Goal: Transaction & Acquisition: Purchase product/service

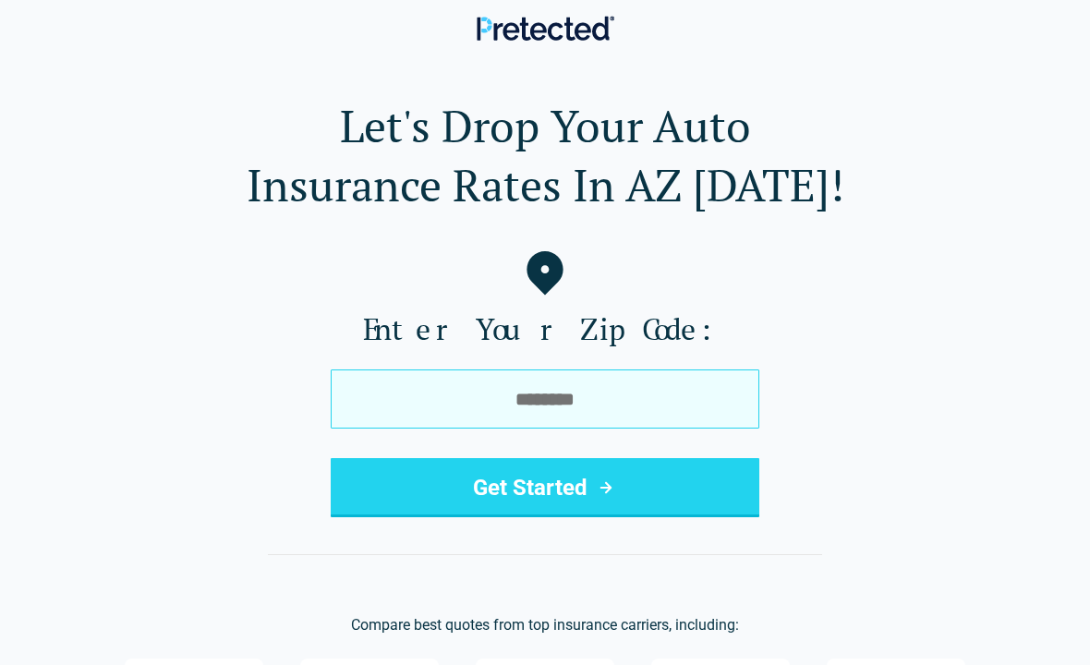
click at [624, 400] on input "tel" at bounding box center [545, 399] width 429 height 59
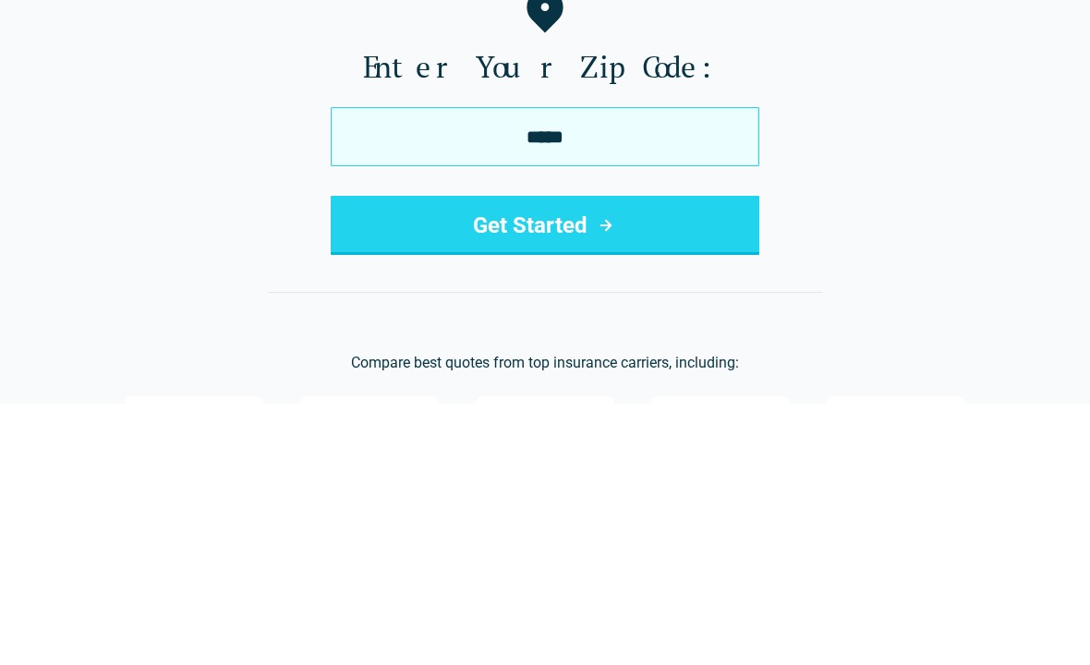
type input "*****"
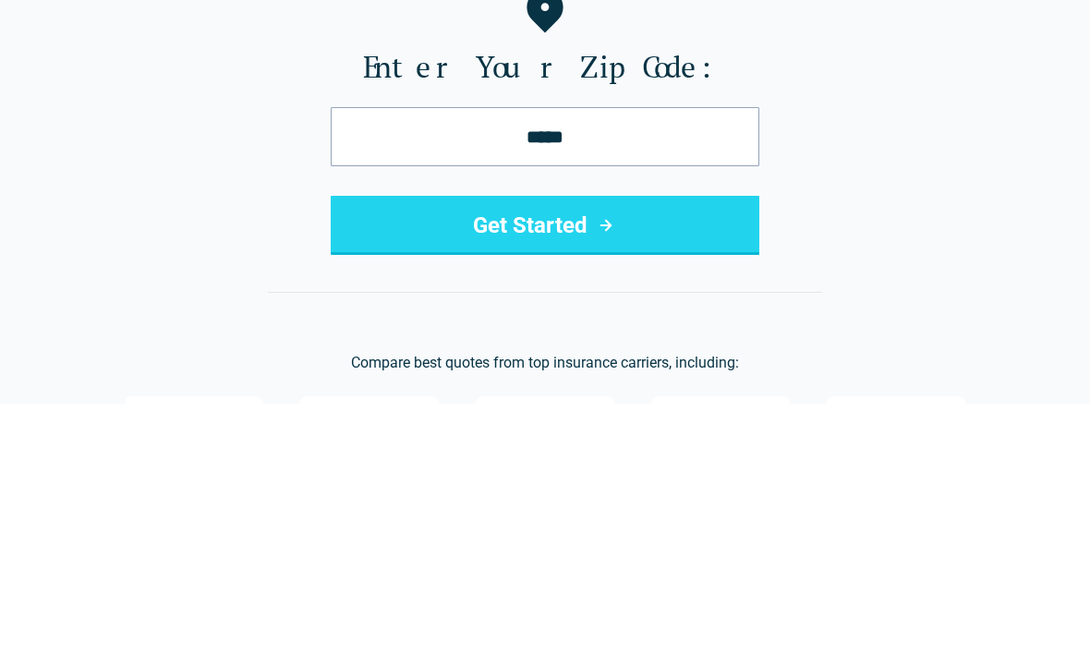
click at [578, 458] on button "Get Started" at bounding box center [545, 487] width 429 height 59
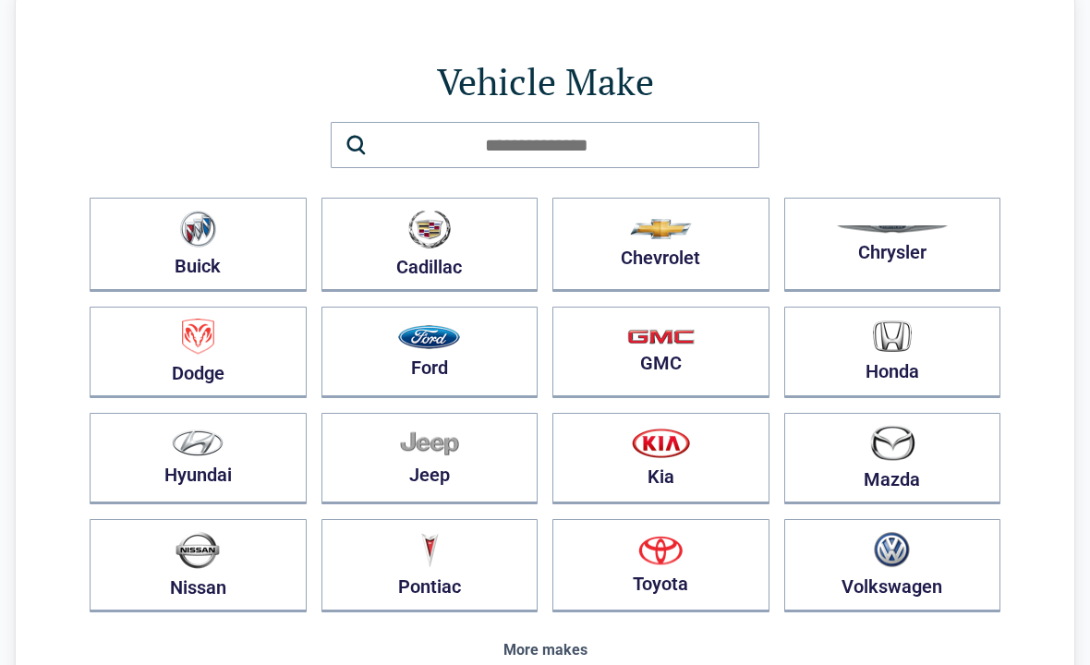
scroll to position [81, 0]
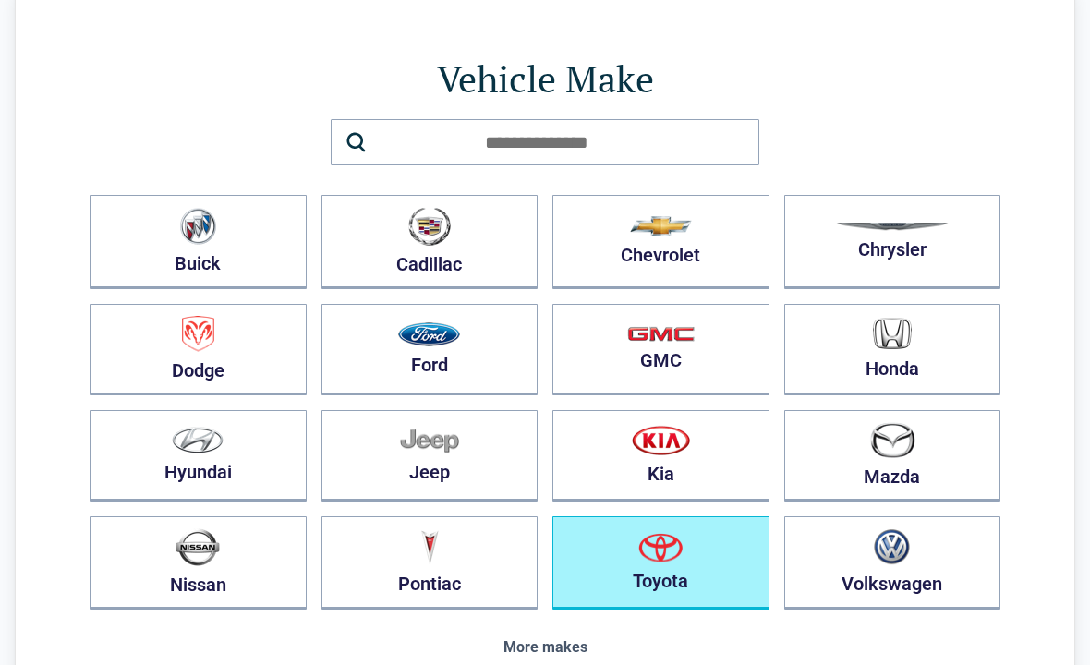
click at [668, 562] on img "button" at bounding box center [661, 548] width 44 height 30
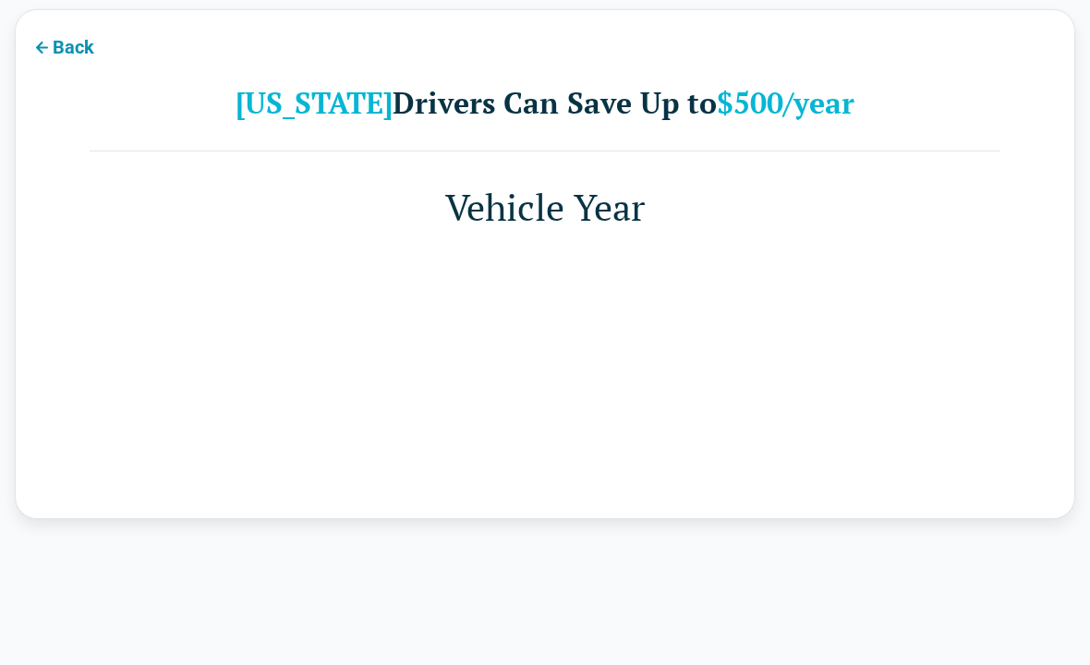
scroll to position [51, 0]
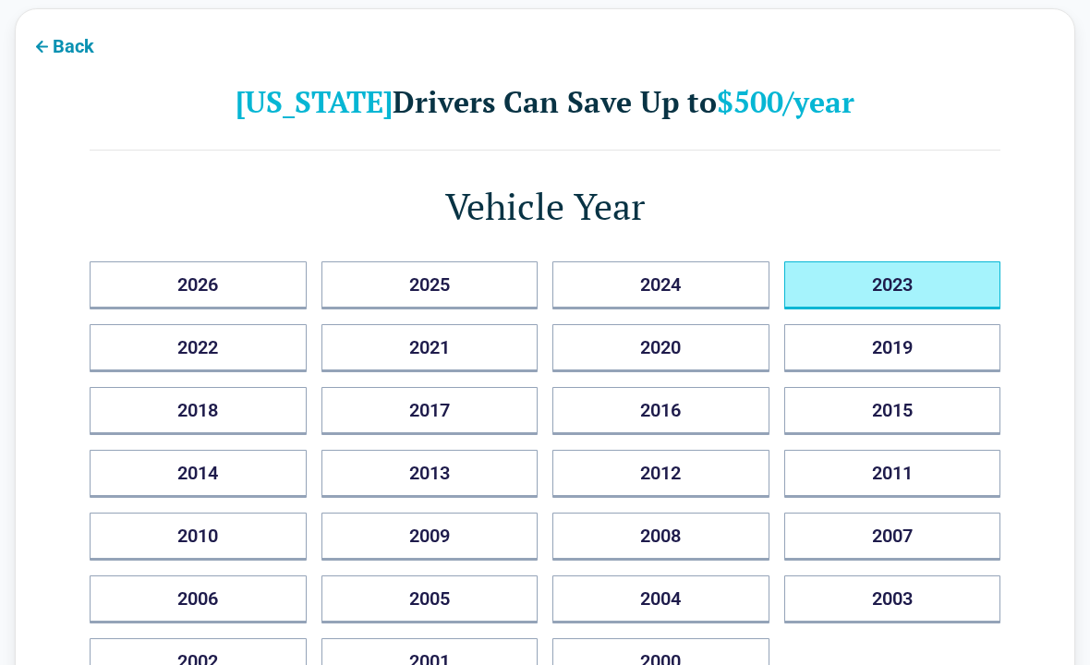
click at [902, 283] on button "2023" at bounding box center [893, 286] width 217 height 48
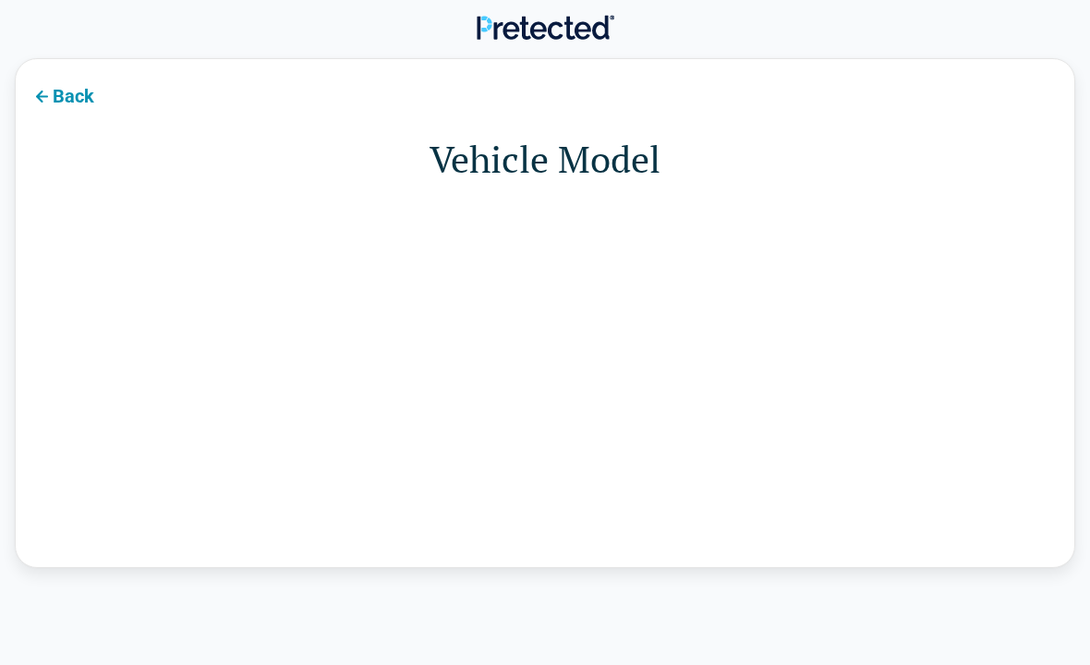
scroll to position [0, 0]
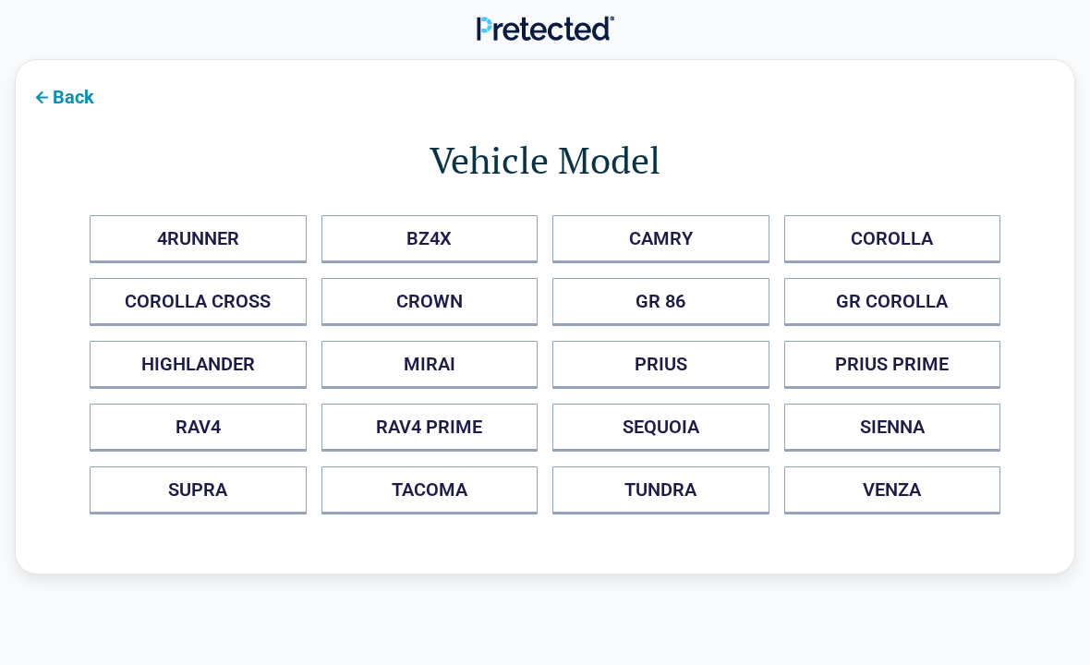
click at [456, 437] on PRIME "RAV4 PRIME" at bounding box center [430, 428] width 217 height 48
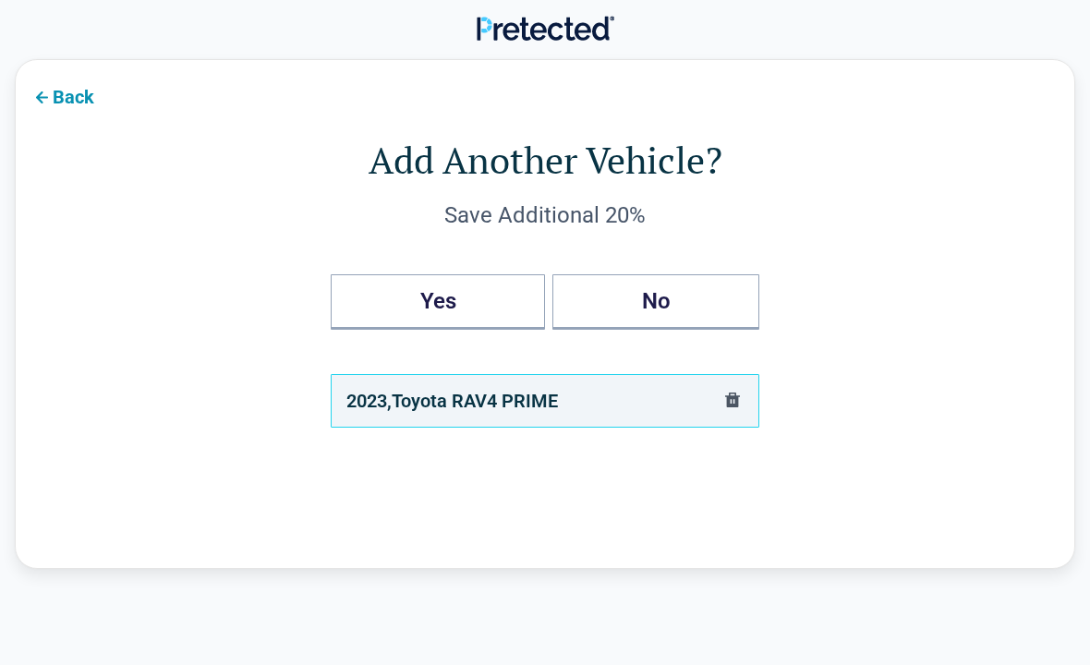
click at [457, 302] on button "Yes" at bounding box center [438, 301] width 214 height 55
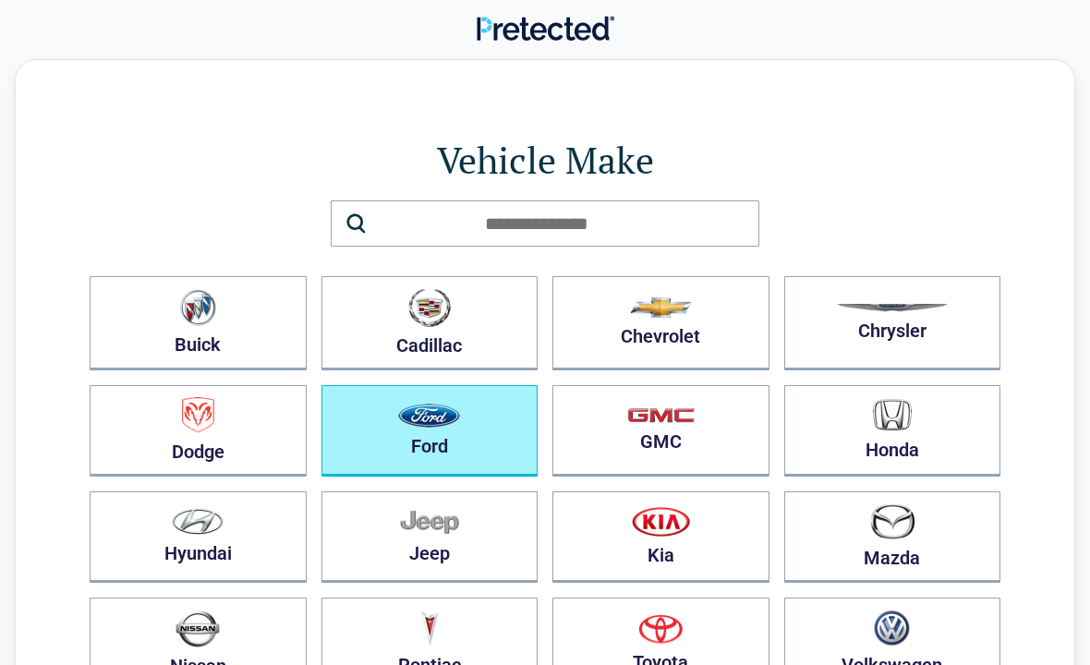
click at [453, 425] on img "button" at bounding box center [429, 416] width 62 height 24
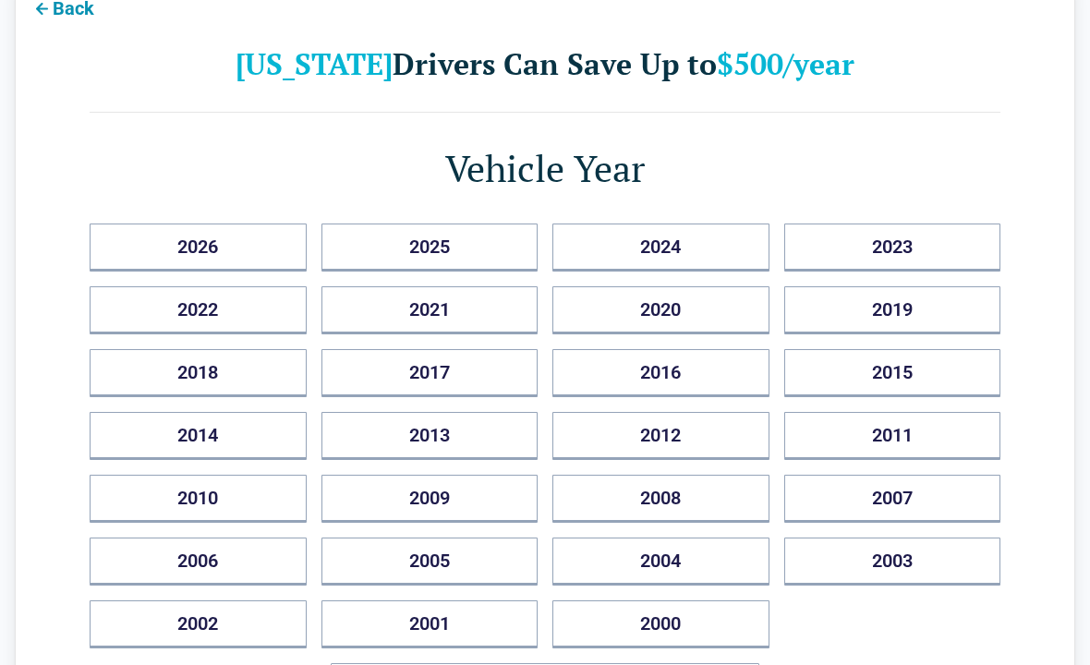
scroll to position [89, 0]
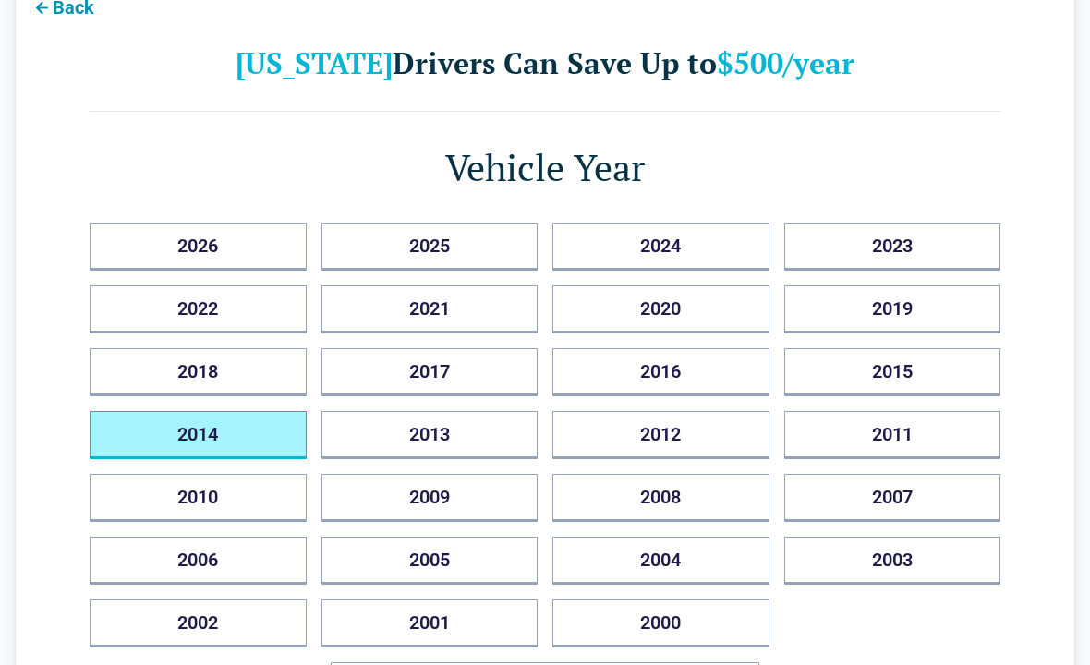
click at [248, 441] on button "2014" at bounding box center [198, 436] width 217 height 48
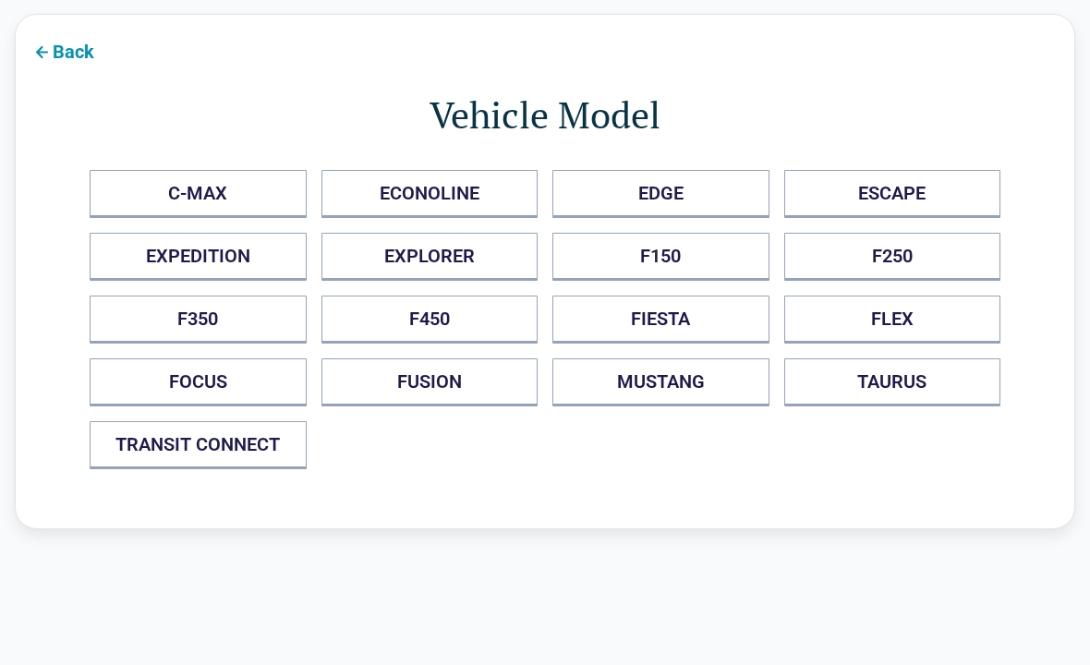
scroll to position [51, 0]
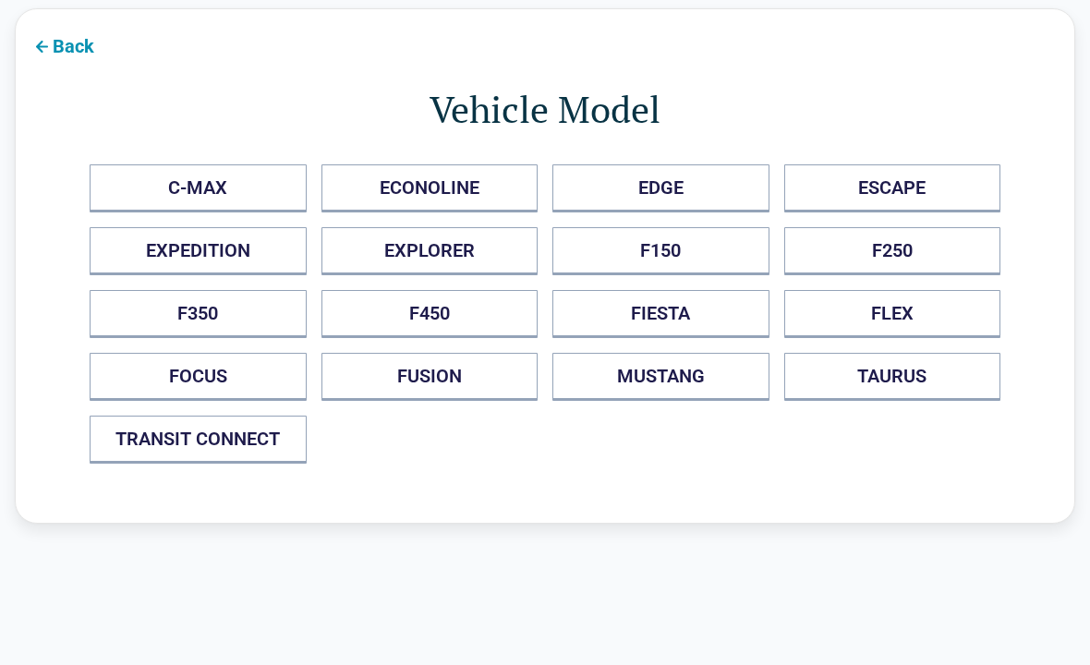
click at [683, 244] on button "F150" at bounding box center [661, 251] width 217 height 48
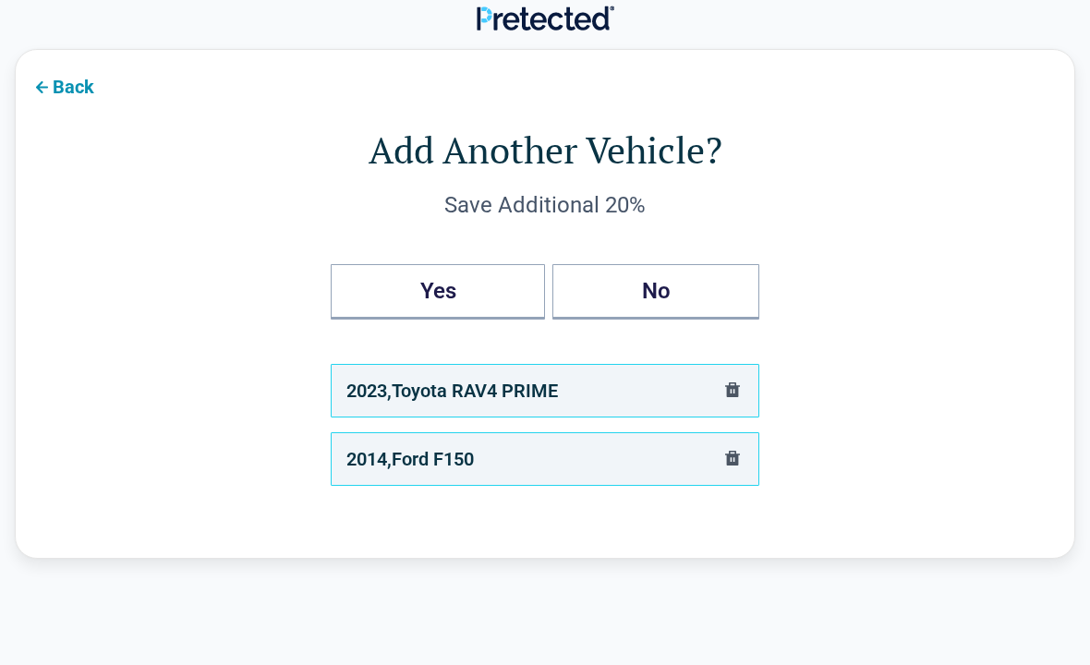
scroll to position [0, 0]
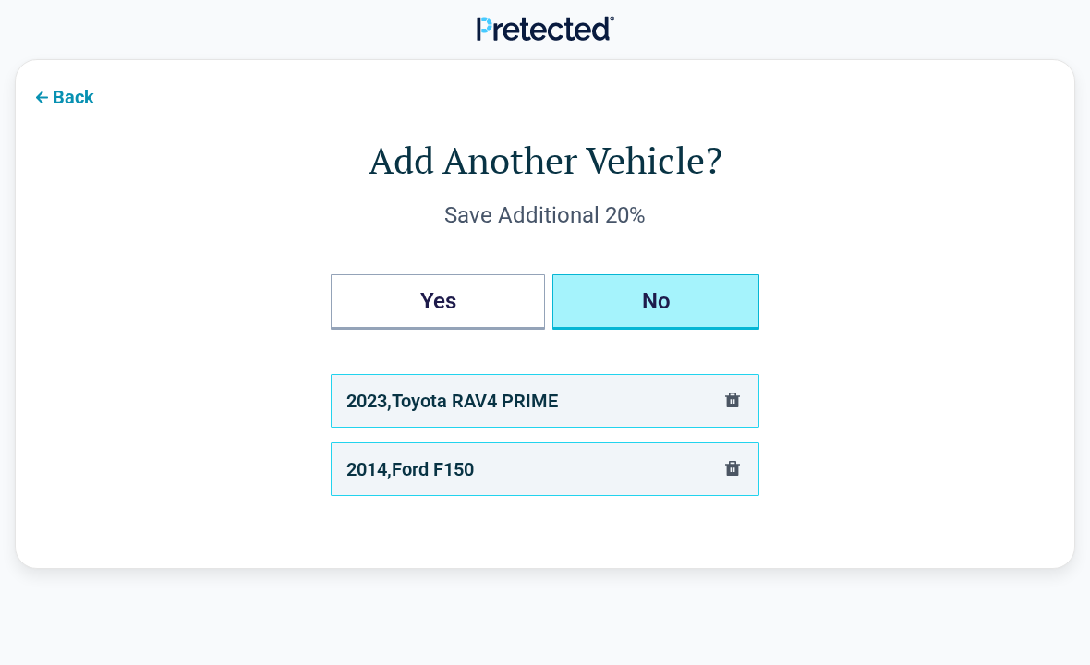
click at [651, 305] on button "No" at bounding box center [656, 301] width 207 height 55
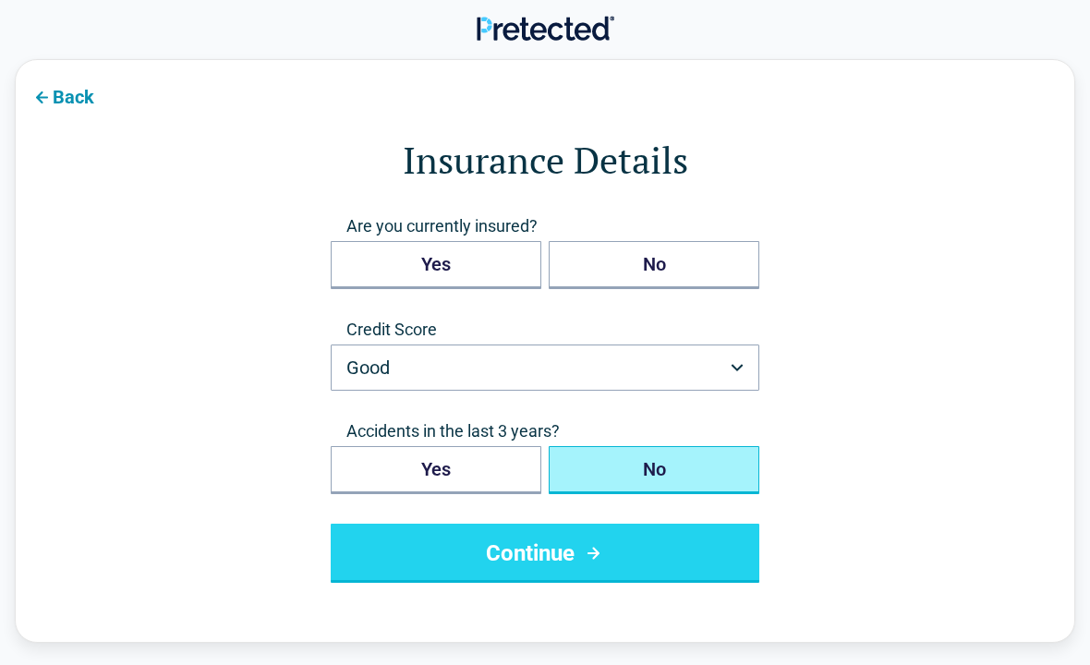
click at [613, 369] on button "Good" at bounding box center [545, 368] width 429 height 46
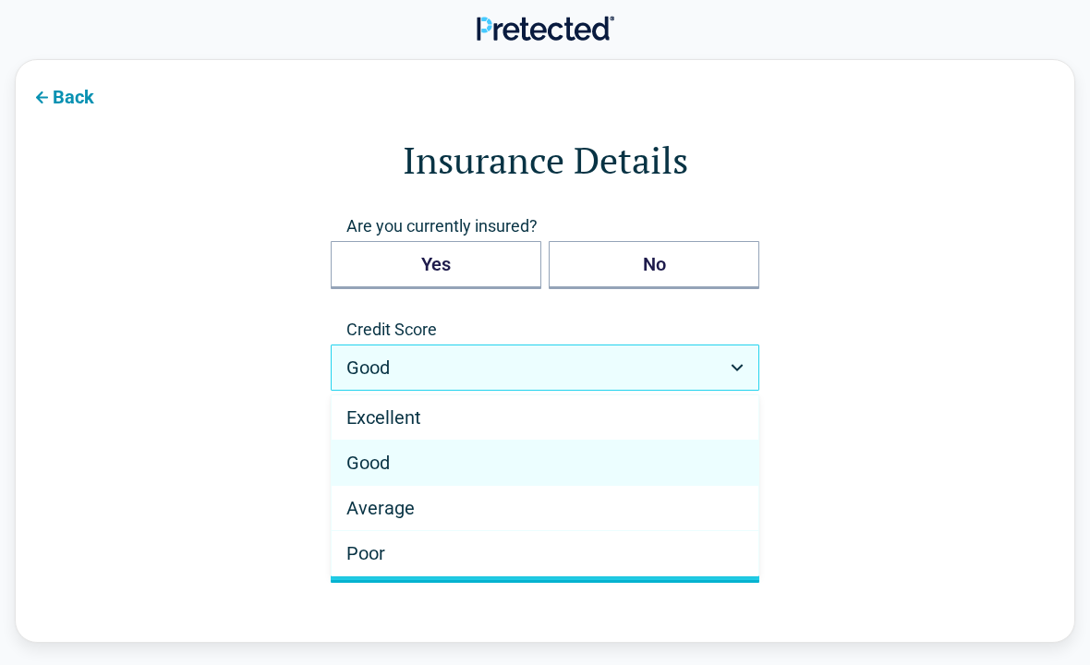
click at [523, 408] on div "Excellent" at bounding box center [545, 417] width 427 height 45
select select "*********"
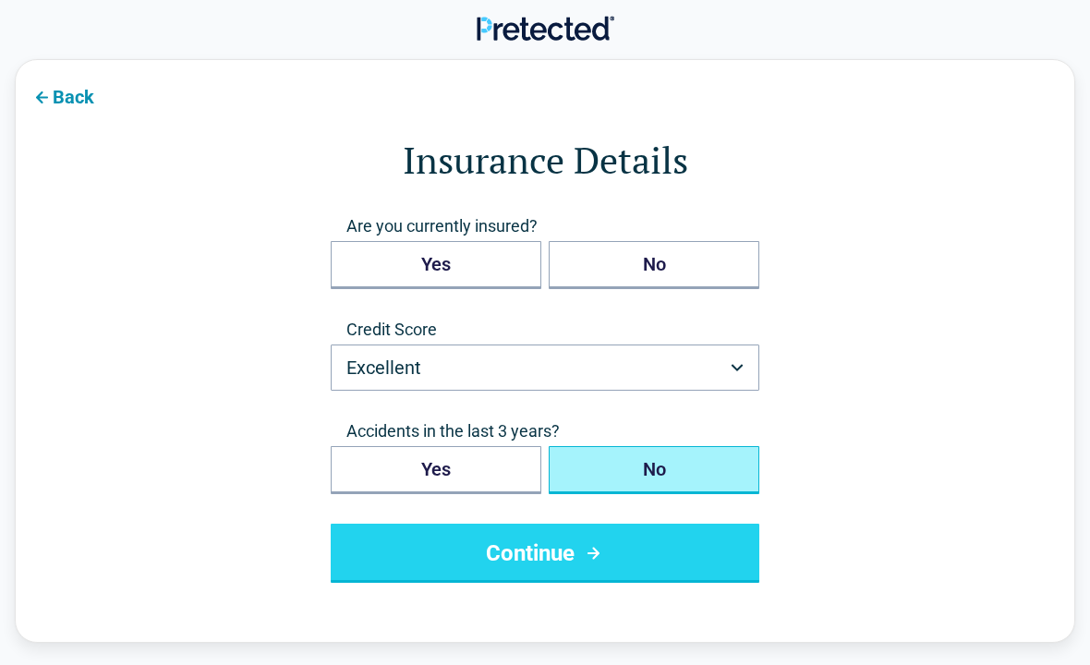
click at [637, 460] on button "No" at bounding box center [654, 470] width 211 height 48
click at [590, 553] on icon "submit" at bounding box center [594, 554] width 12 height 12
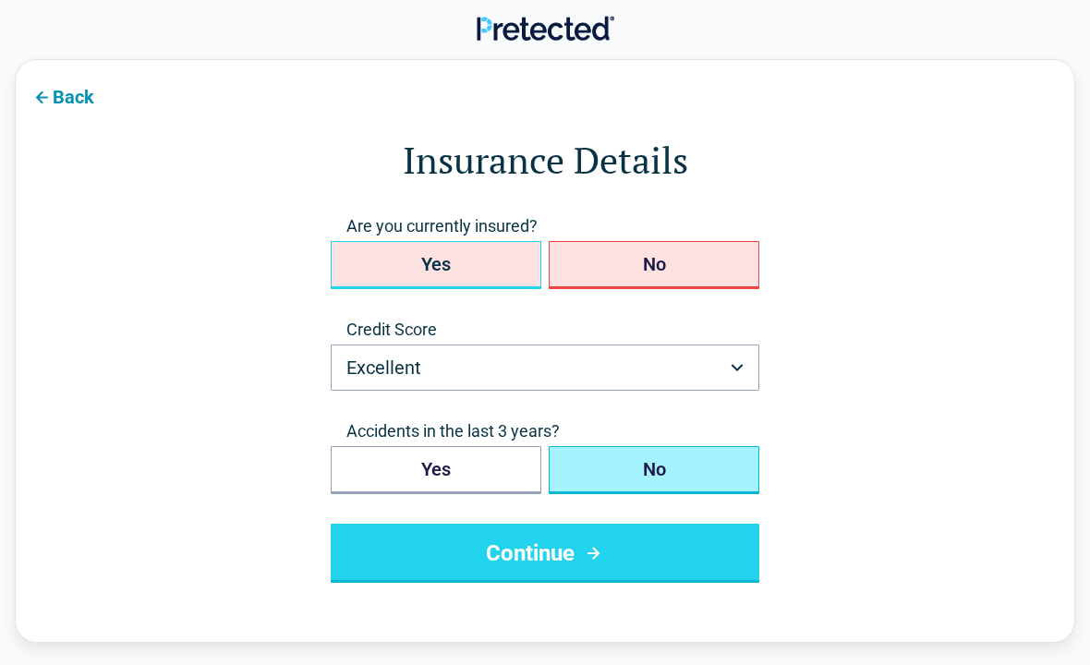
click at [499, 257] on button "Yes" at bounding box center [436, 265] width 211 height 48
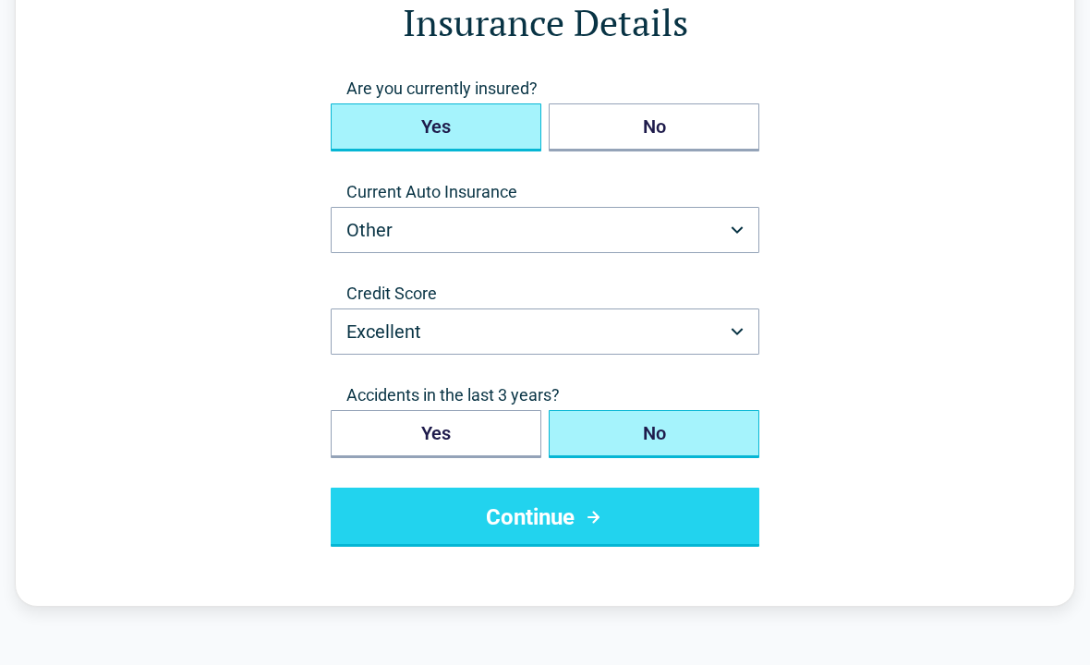
scroll to position [129, 0]
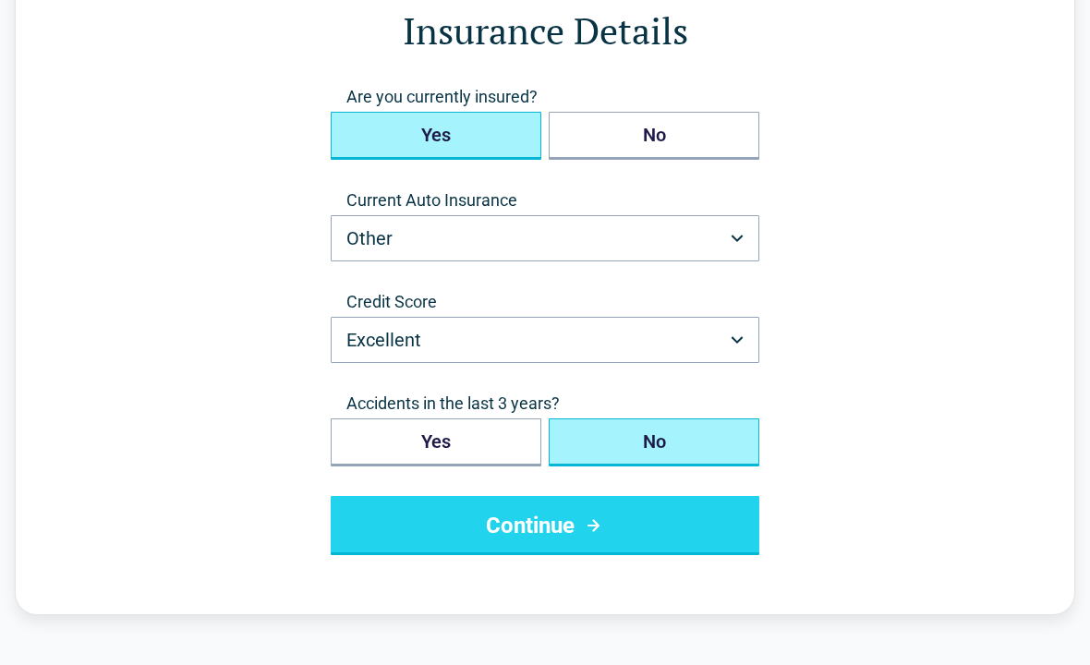
click at [621, 527] on button "Continue" at bounding box center [545, 525] width 429 height 59
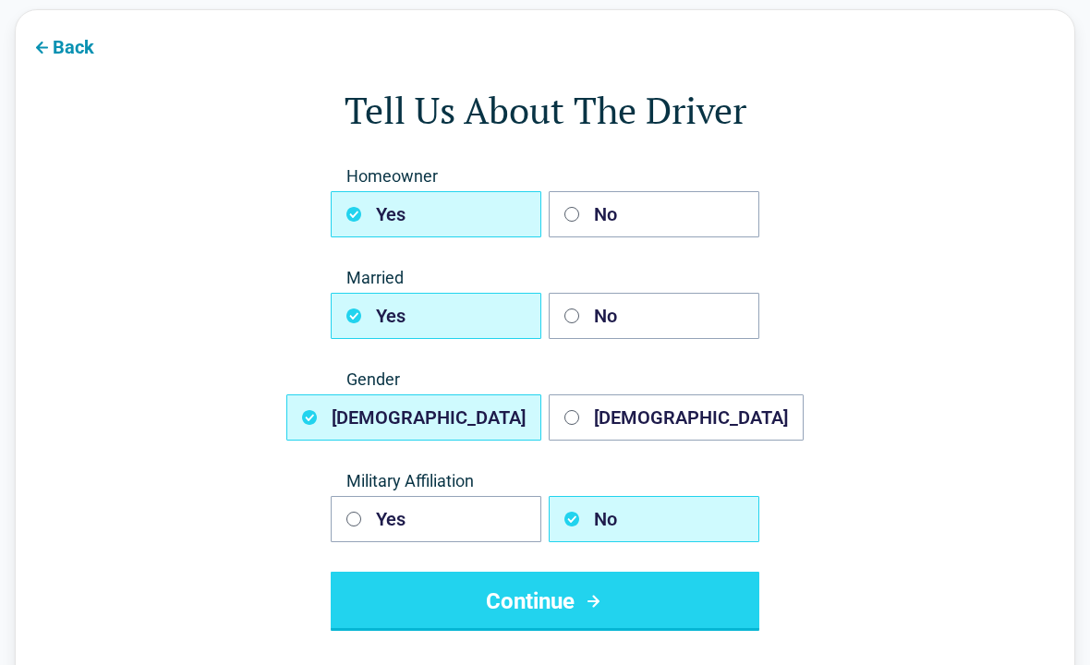
scroll to position [51, 0]
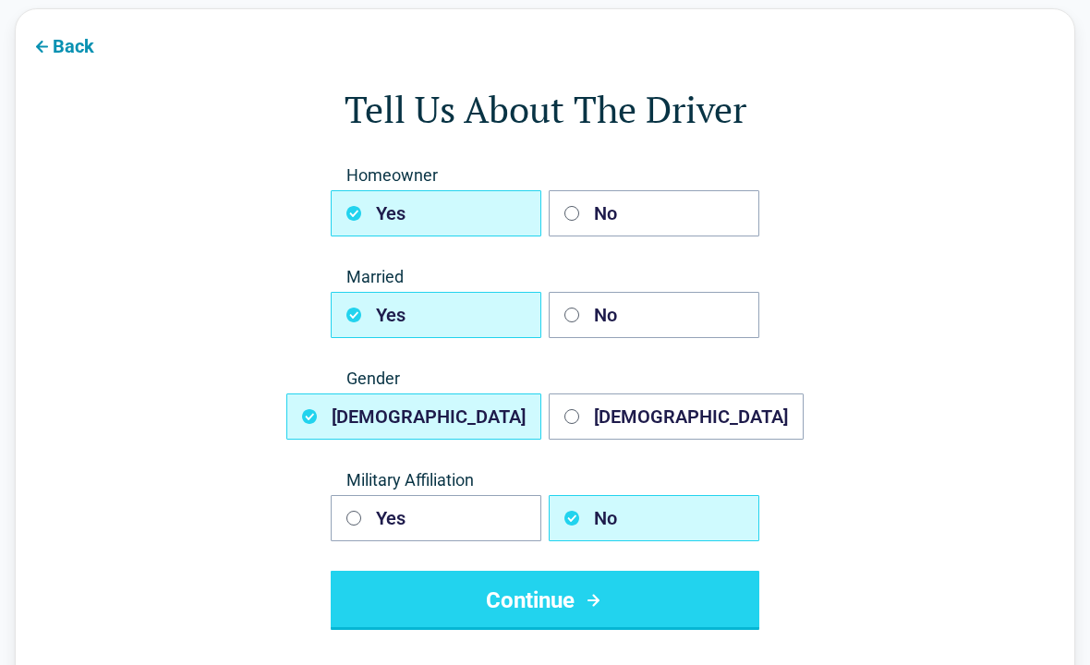
click at [549, 600] on button "Continue" at bounding box center [545, 600] width 429 height 59
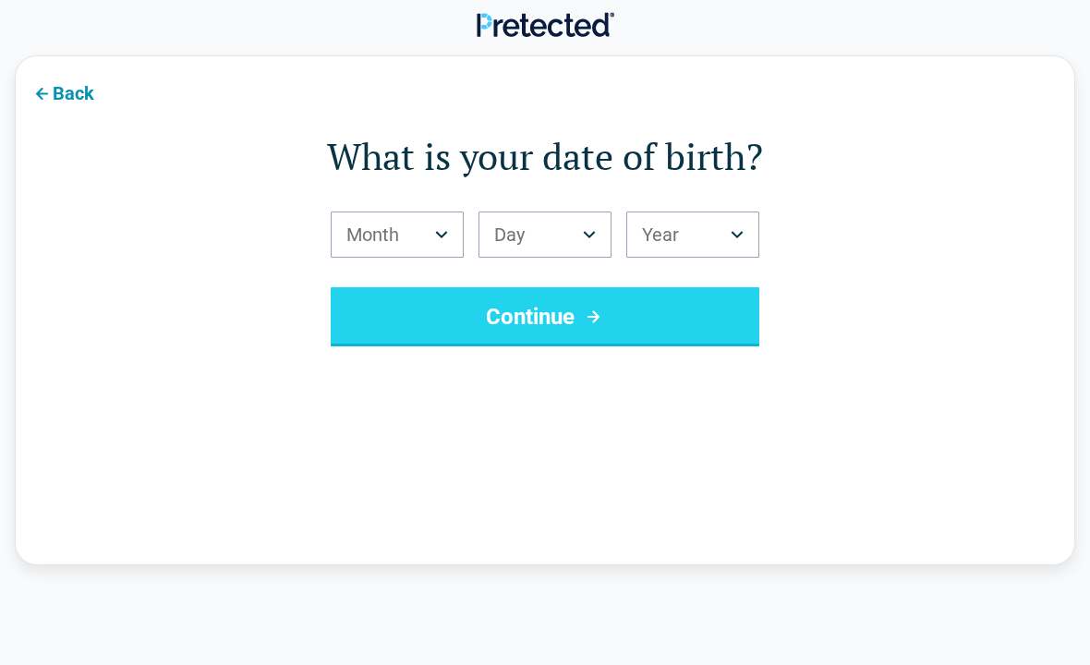
scroll to position [0, 0]
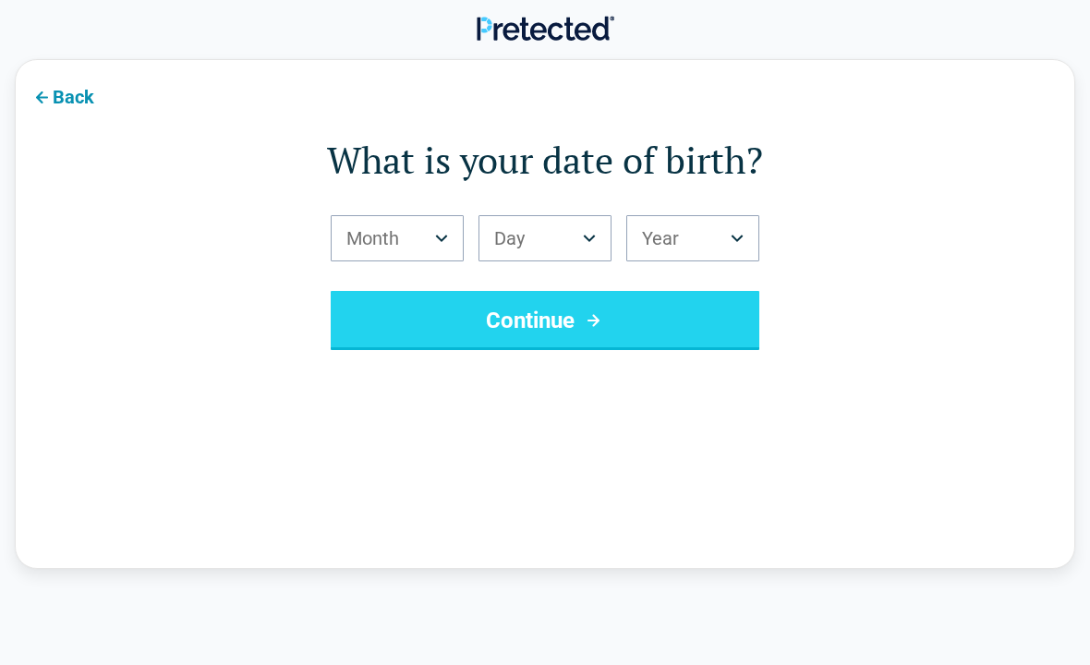
click at [443, 238] on icon "Birth Month" at bounding box center [441, 238] width 13 height 7
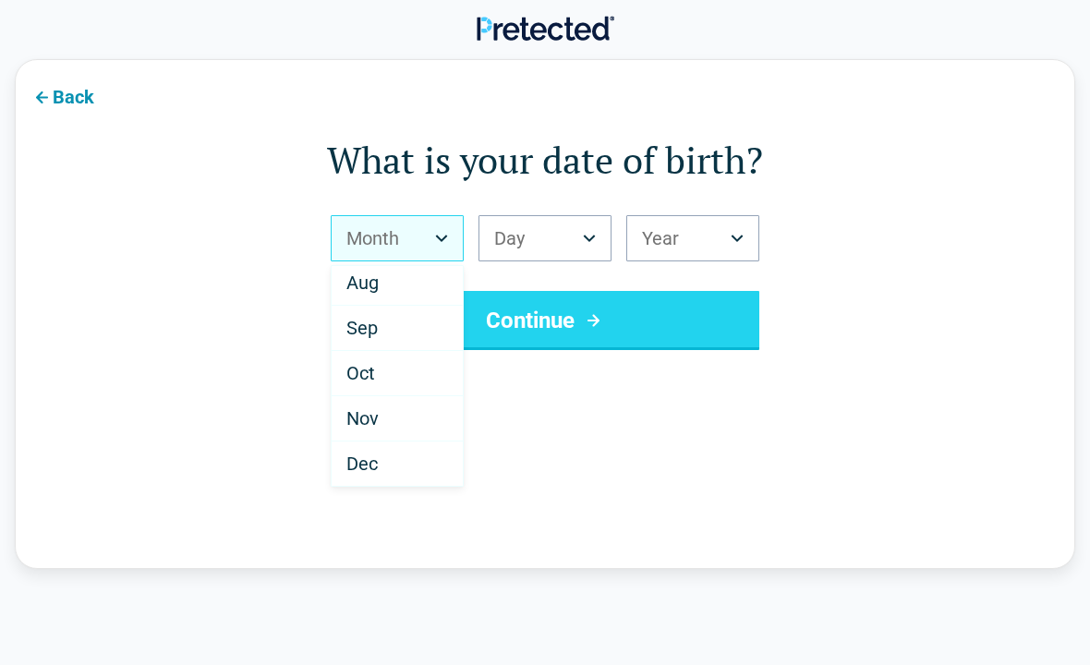
scroll to position [322, 0]
click at [395, 463] on div "Dec" at bounding box center [397, 464] width 131 height 44
select select "**"
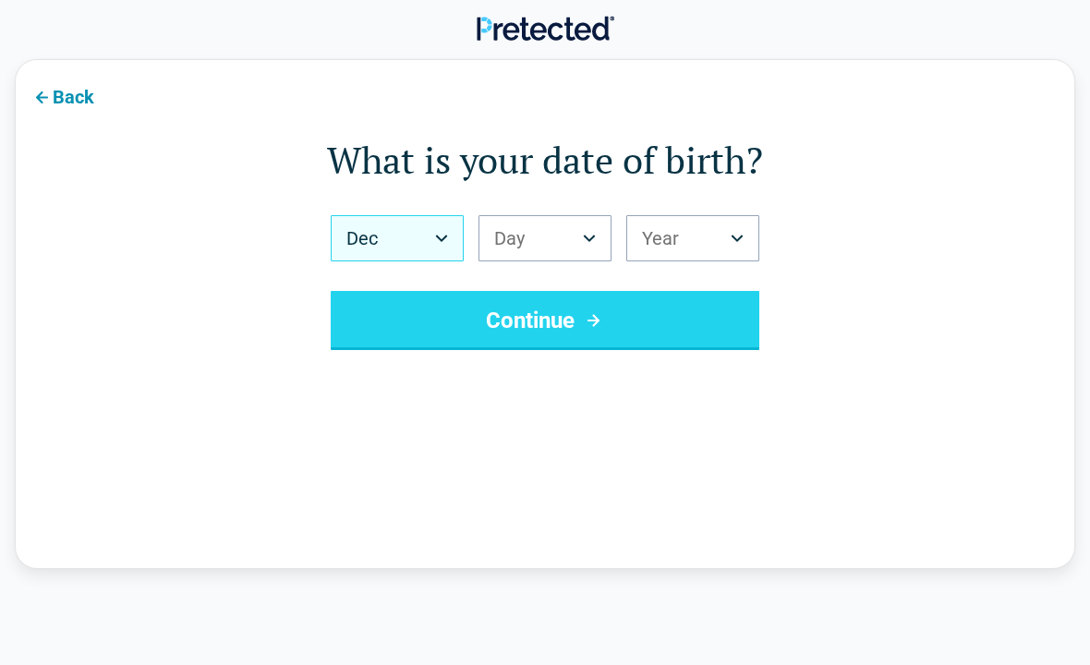
click at [577, 239] on button "Day" at bounding box center [545, 238] width 133 height 46
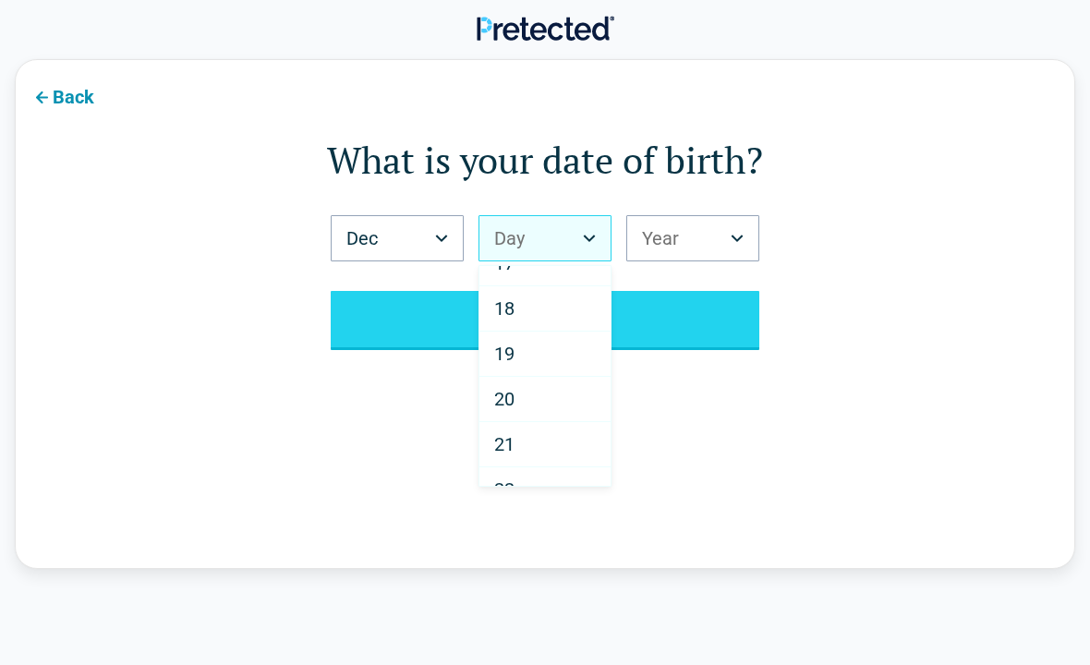
scroll to position [776, 0]
click at [539, 373] on div "20" at bounding box center [545, 372] width 131 height 45
select select "**"
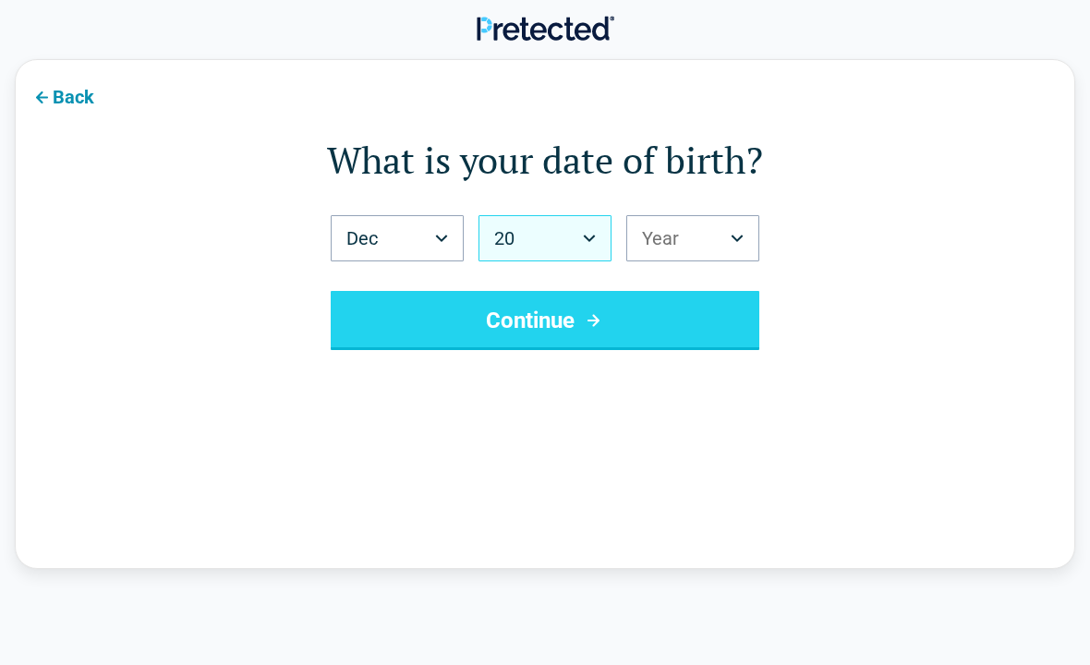
click at [712, 231] on button "Year" at bounding box center [693, 238] width 133 height 46
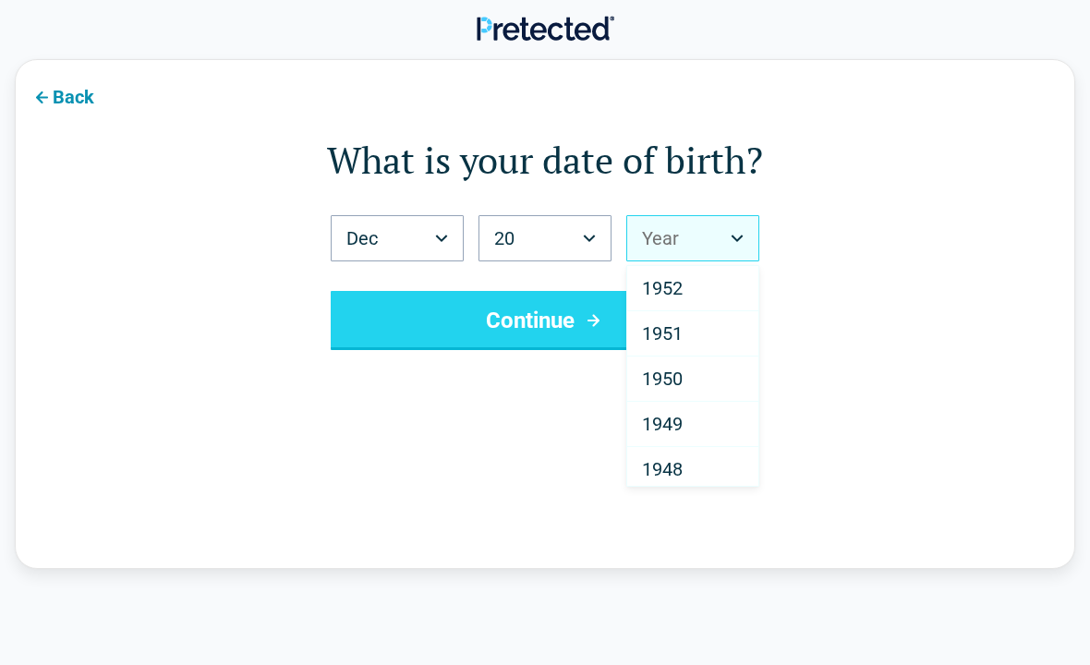
scroll to position [2489, 0]
click at [686, 271] on div "1952" at bounding box center [692, 289] width 131 height 45
select select "****"
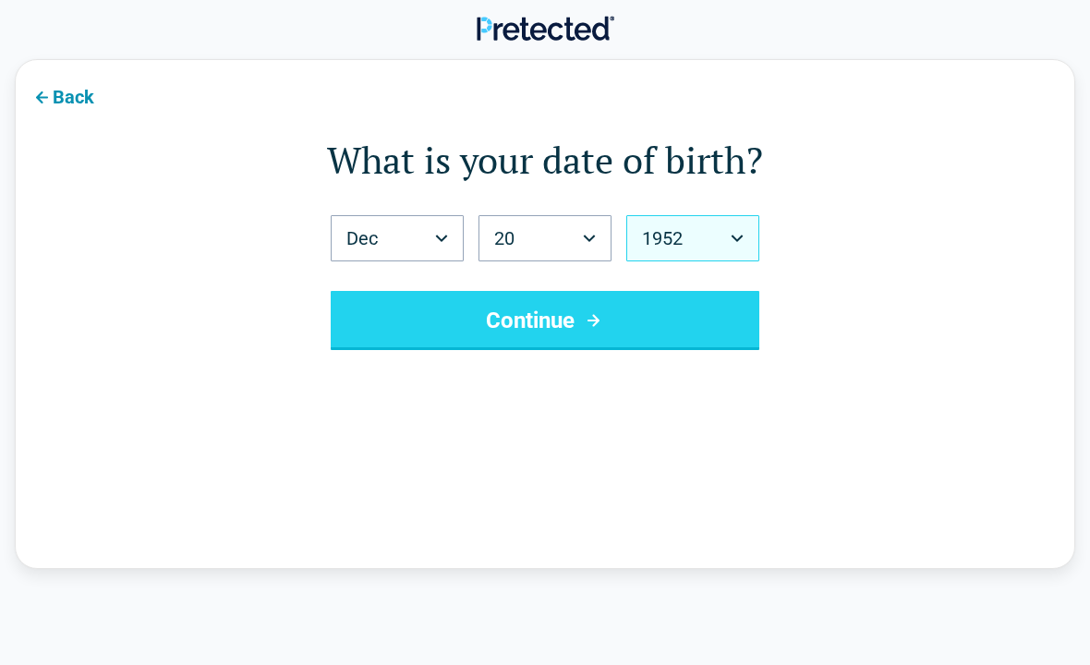
click at [609, 315] on button "Continue" at bounding box center [545, 320] width 429 height 59
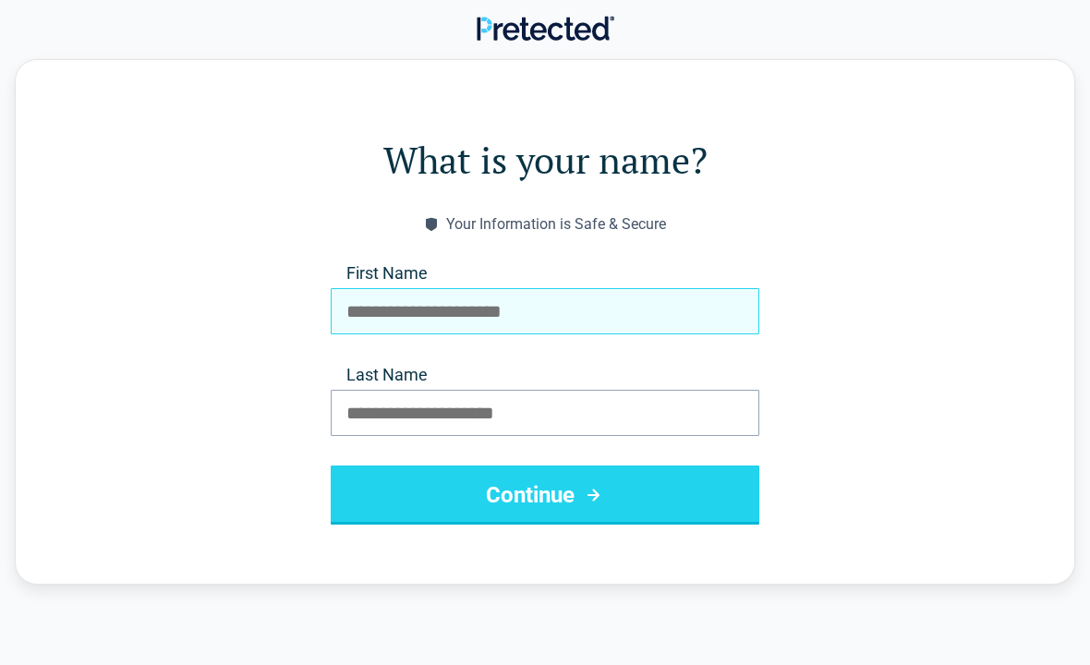
click at [505, 300] on input "First Name" at bounding box center [545, 311] width 429 height 46
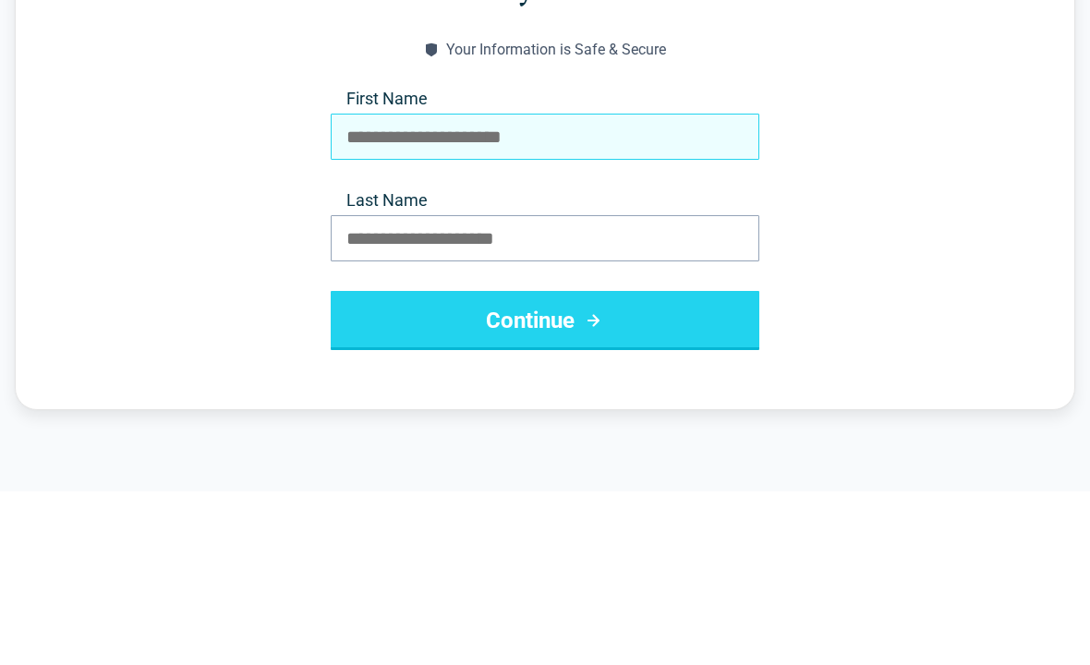
type input "*****"
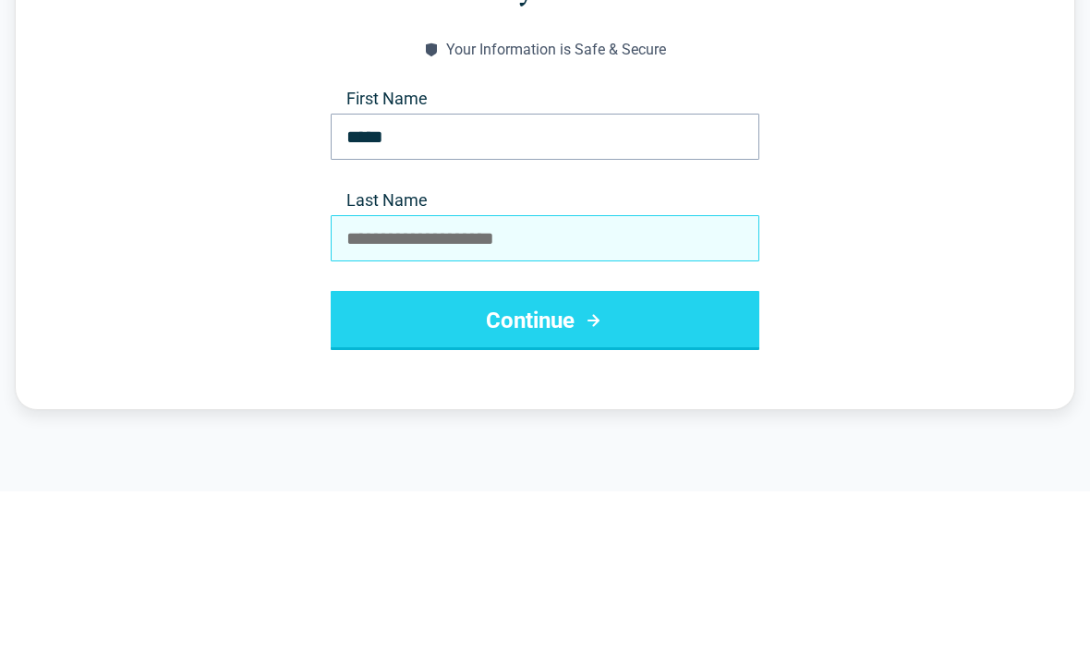
click at [546, 390] on input "Last Name" at bounding box center [545, 413] width 429 height 46
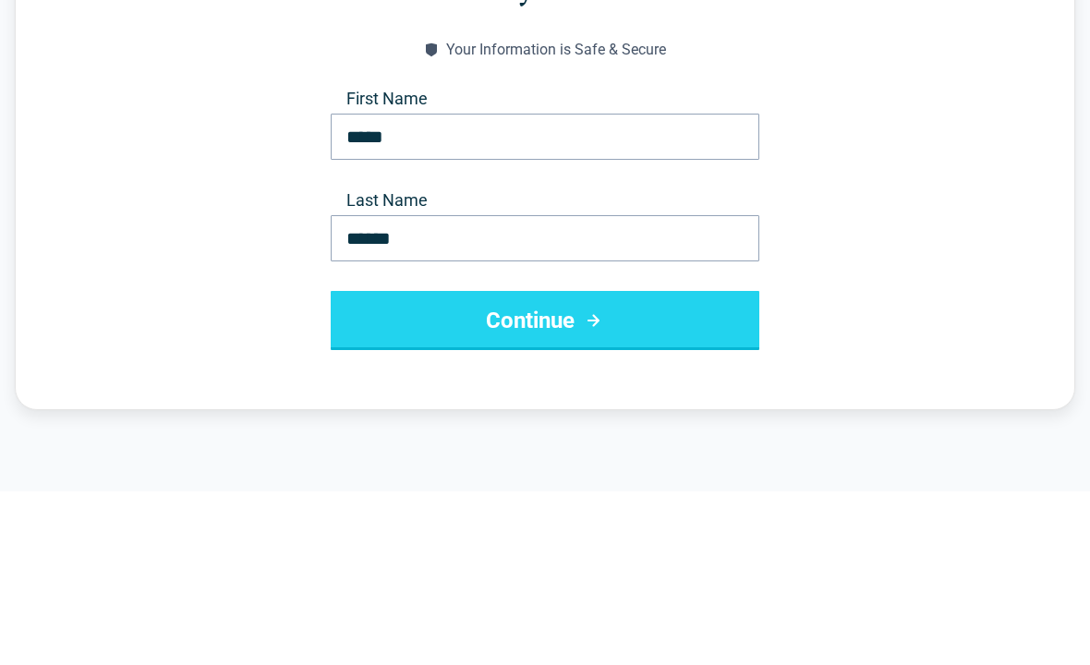
scroll to position [175, 0]
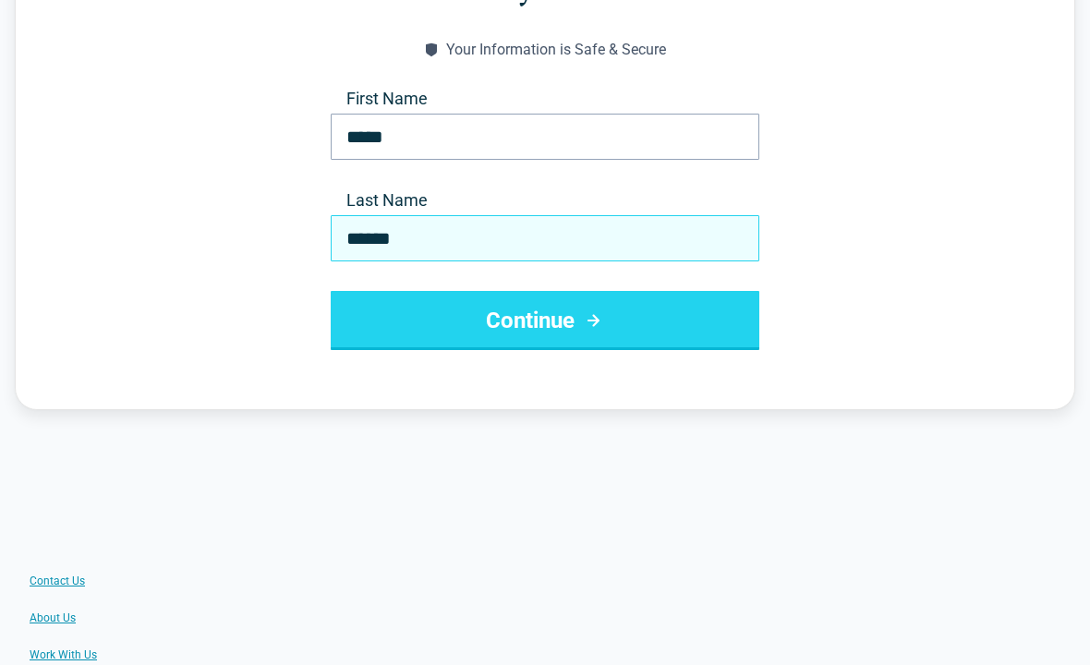
type input "******"
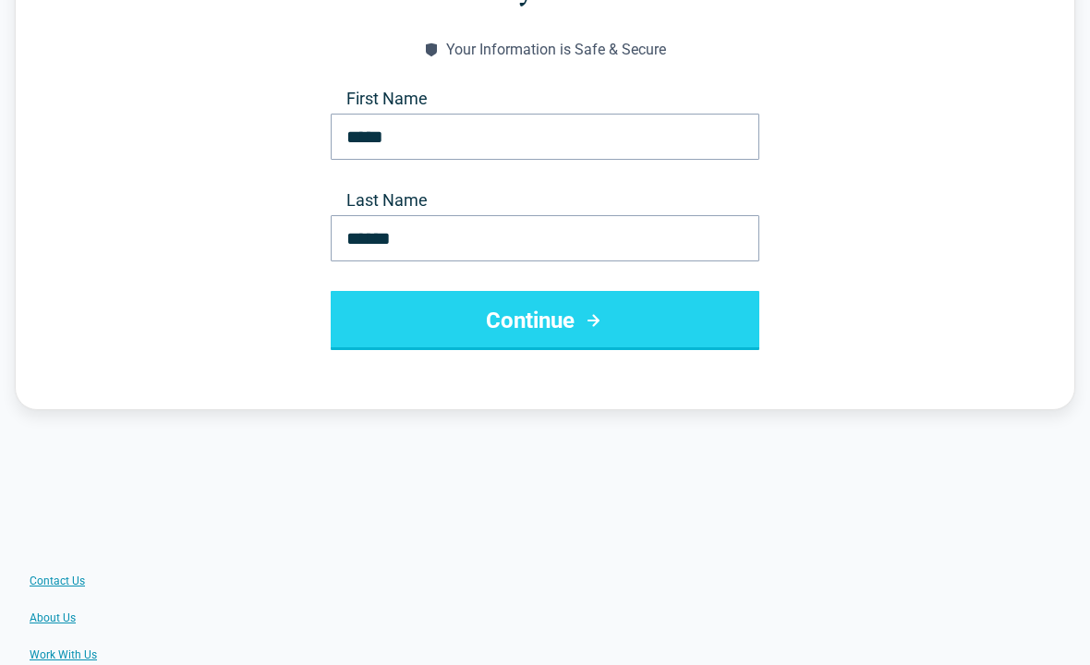
click at [565, 314] on button "Continue" at bounding box center [545, 320] width 429 height 59
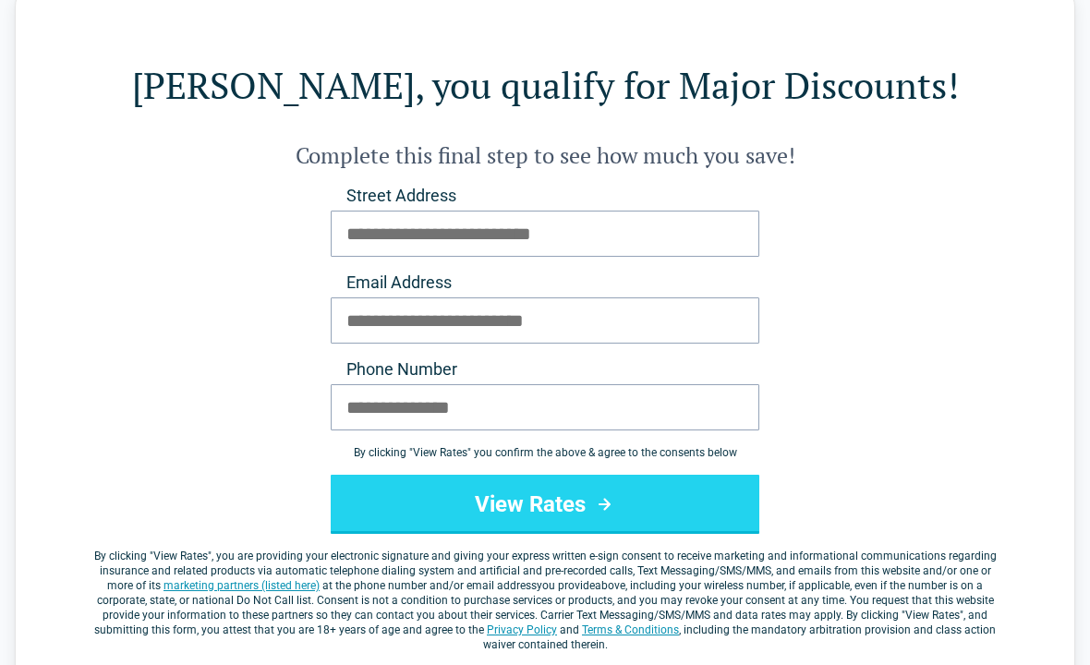
scroll to position [0, 0]
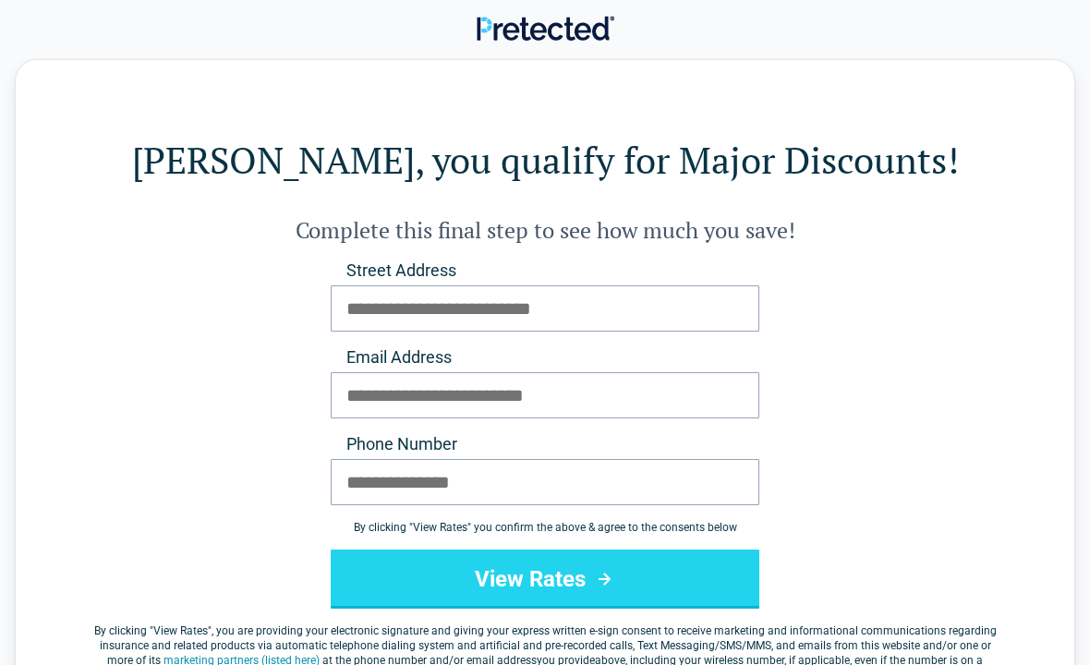
click at [1080, 57] on header at bounding box center [545, 29] width 1090 height 59
